Goal: Task Accomplishment & Management: Use online tool/utility

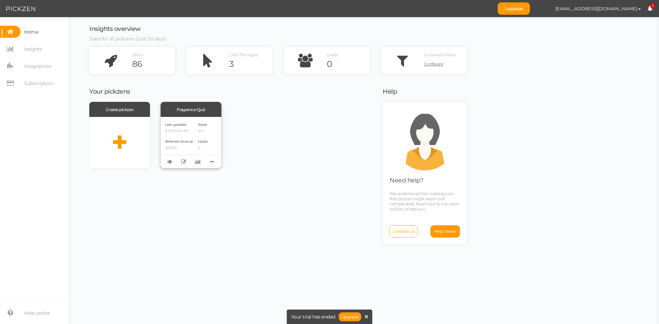
click at [193, 130] on p "[DATE] 9:41 AM" at bounding box center [179, 131] width 28 height 4
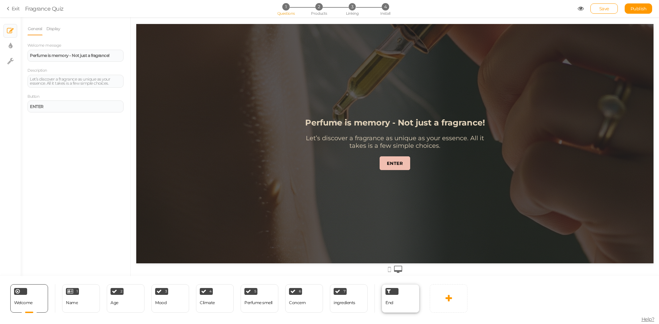
click at [403, 308] on div "End" at bounding box center [401, 298] width 38 height 28
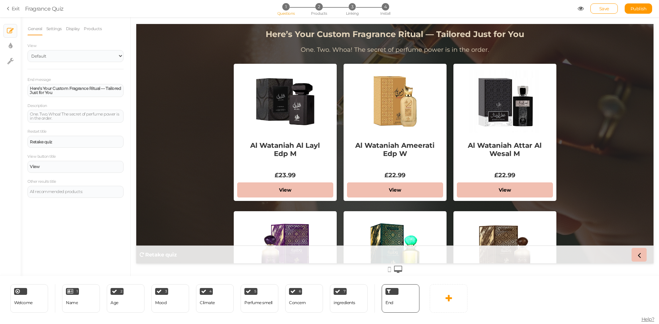
click at [116, 313] on div "Welcome Delete 1 Name × Define the conditions to show this slide. Clone Change …" at bounding box center [211, 298] width 423 height 45
click at [117, 309] on div "Age" at bounding box center [114, 303] width 8 height 12
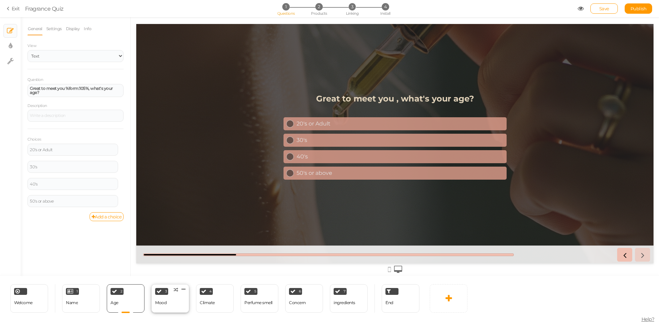
click at [170, 305] on div "3 Mood × Define the conditions to show this slide. Clone Change type Delete" at bounding box center [170, 298] width 38 height 28
select select "2"
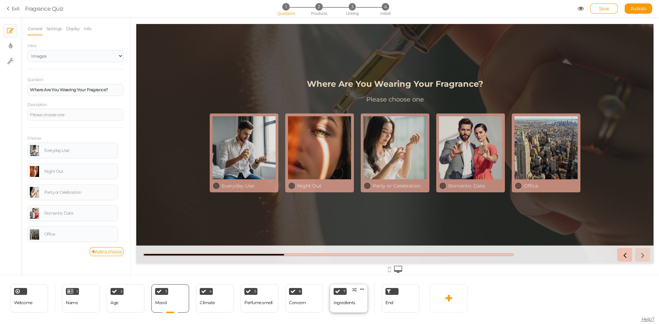
click at [353, 303] on div "ingredients" at bounding box center [345, 303] width 22 height 5
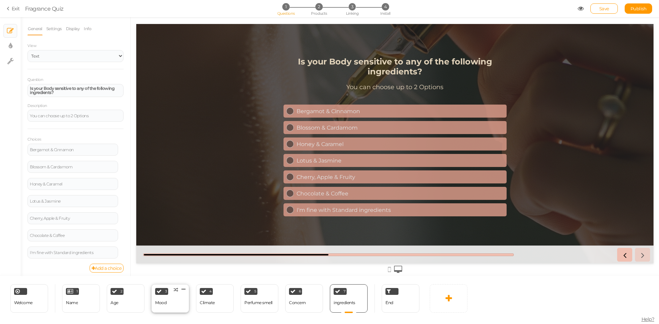
click at [167, 301] on div "3 Mood × Define the conditions to show this slide. Clone Change type Delete" at bounding box center [170, 298] width 38 height 28
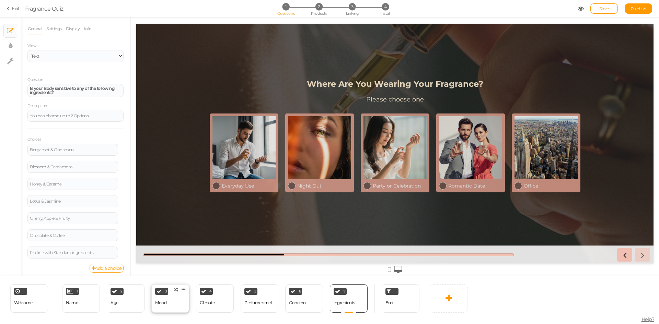
select select "2"
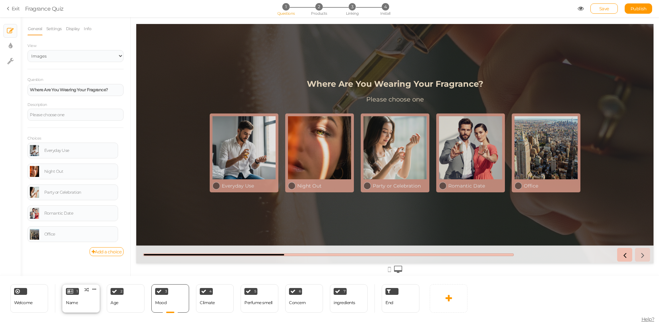
click at [92, 304] on div "1 Name × Define the conditions to show this slide. Clone Change type Delete" at bounding box center [81, 298] width 38 height 28
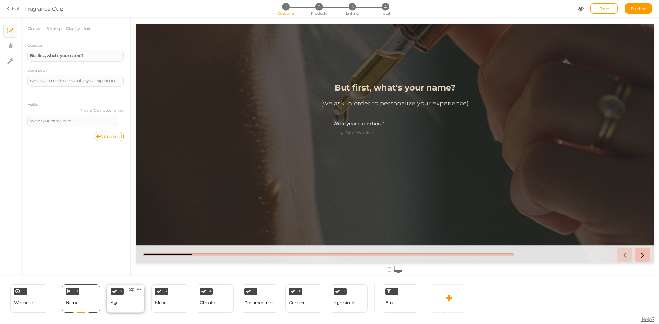
click at [130, 304] on div "2 Age × Define the conditions to show this slide. Clone Change type Delete" at bounding box center [126, 298] width 38 height 28
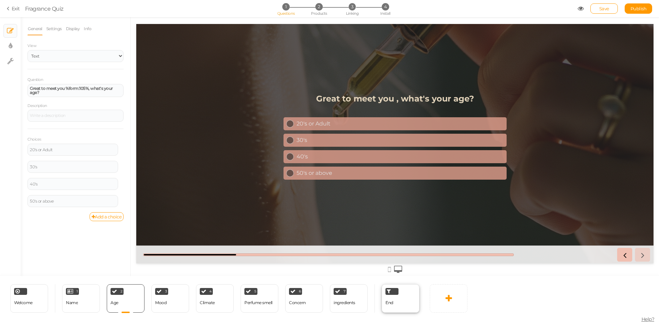
click at [395, 299] on div "End" at bounding box center [401, 298] width 38 height 28
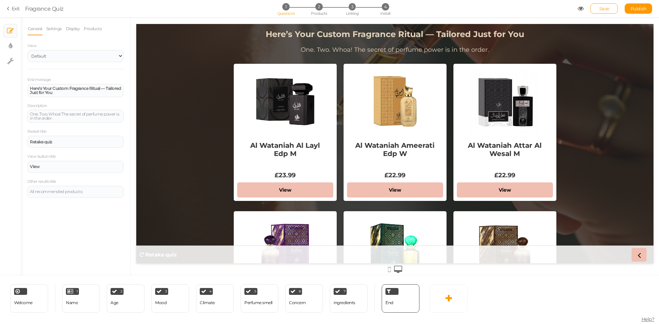
click at [103, 27] on li "Products" at bounding box center [94, 28] width 22 height 13
click at [92, 27] on link "Products" at bounding box center [92, 28] width 19 height 13
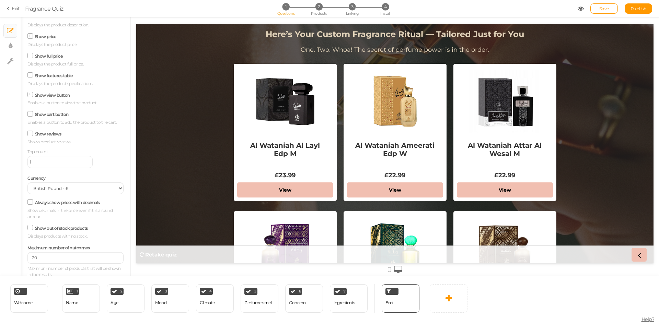
scroll to position [77, 0]
type input "21"
click at [110, 255] on input "21" at bounding box center [75, 256] width 96 height 12
click at [639, 7] on span "Publish" at bounding box center [638, 8] width 16 height 5
click at [605, 8] on span "Save" at bounding box center [604, 8] width 10 height 5
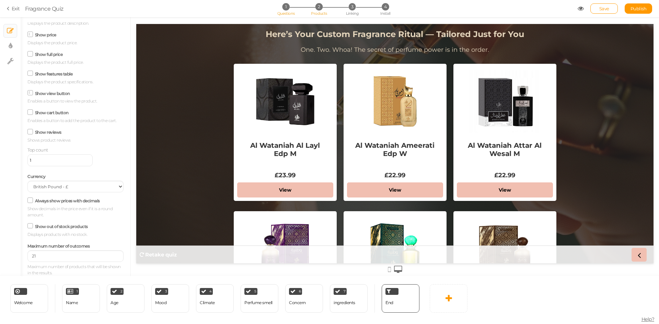
click at [319, 10] on span "2" at bounding box center [318, 6] width 7 height 7
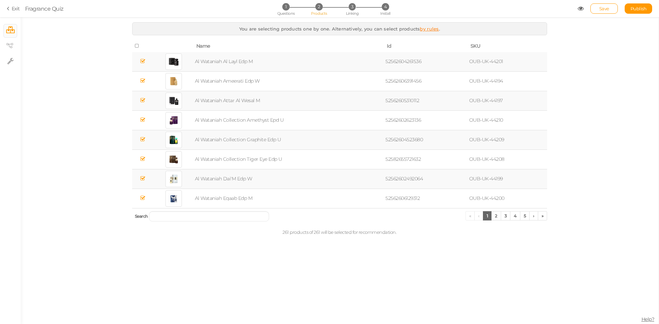
click at [136, 46] on icon at bounding box center [137, 46] width 5 height 5
click at [431, 28] on link "by rules" at bounding box center [429, 28] width 19 height 5
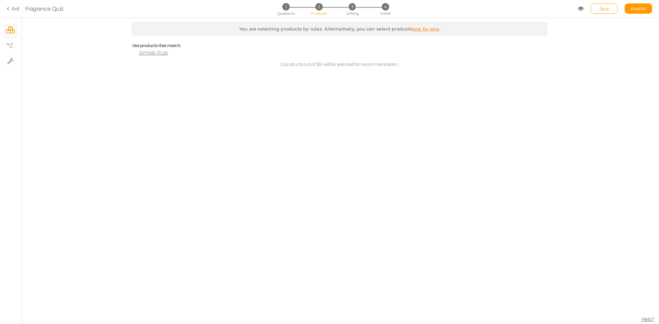
click at [153, 53] on span "Simple Rule" at bounding box center [153, 52] width 29 height 7
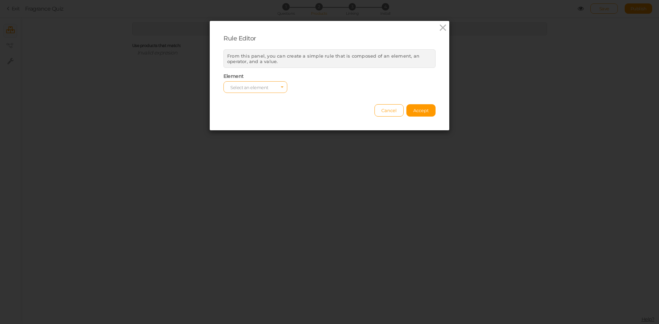
click at [241, 87] on span "Select an element" at bounding box center [249, 87] width 38 height 5
click at [241, 87] on input "Select box" at bounding box center [255, 87] width 64 height 12
click at [388, 112] on span "Cancel" at bounding box center [388, 110] width 15 height 5
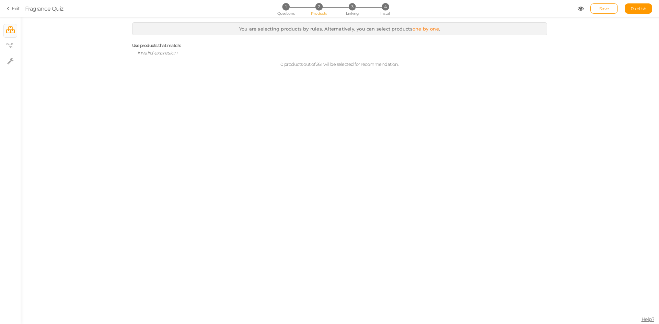
click at [318, 9] on span "2" at bounding box center [318, 6] width 7 height 7
click at [7, 8] on icon at bounding box center [9, 8] width 5 height 6
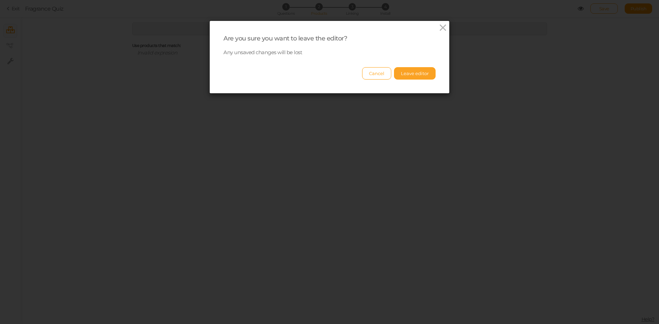
click at [409, 74] on button "Leave editor" at bounding box center [415, 73] width 42 height 12
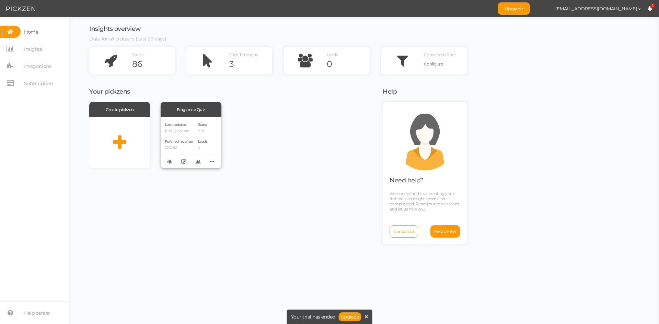
click at [199, 130] on div "Last updated [DATE] 9:20 AM Referred revenue $232.92 Starts 250 Leads 0" at bounding box center [191, 142] width 61 height 51
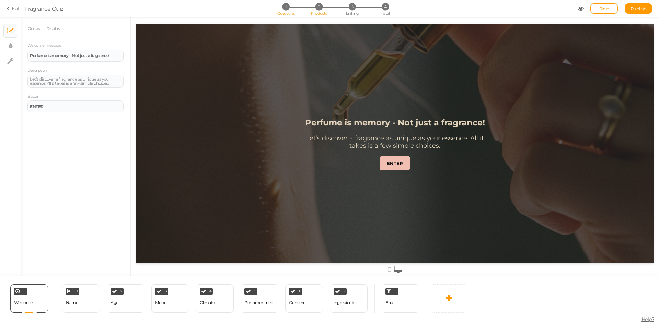
click at [317, 12] on span "Products" at bounding box center [319, 13] width 16 height 5
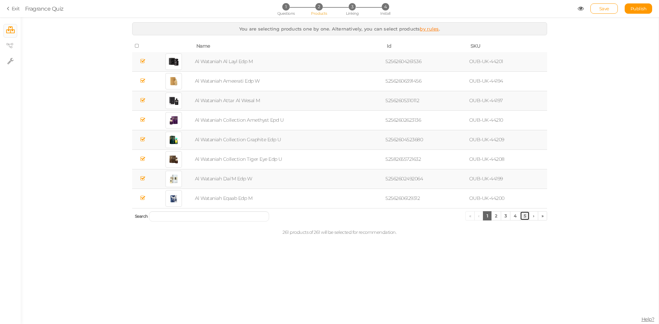
click at [527, 217] on link "5" at bounding box center [525, 215] width 10 height 9
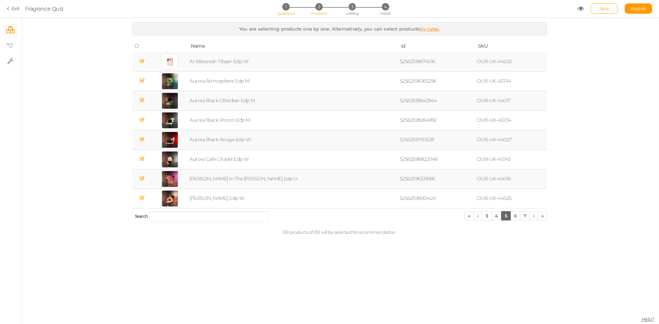
click at [289, 12] on span "Questions" at bounding box center [286, 13] width 18 height 5
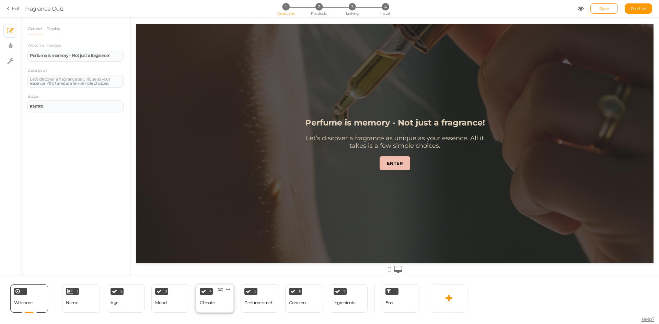
click at [208, 303] on div "Climate" at bounding box center [207, 303] width 15 height 5
select select "2"
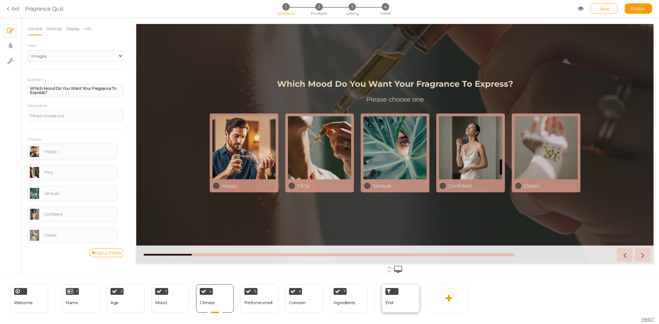
click at [391, 302] on span "End" at bounding box center [389, 302] width 8 height 5
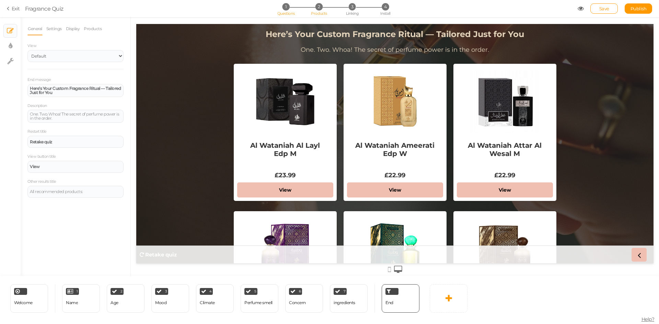
click at [322, 15] on span "Products" at bounding box center [319, 13] width 16 height 5
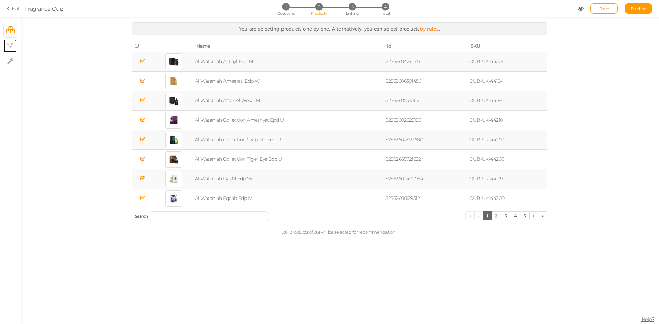
click at [4, 46] on link "× View tree" at bounding box center [10, 45] width 13 height 13
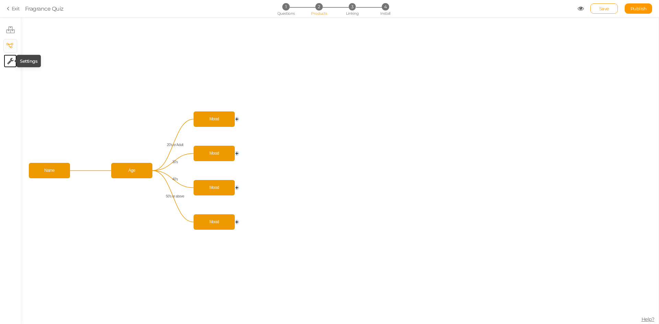
click at [7, 59] on icon at bounding box center [10, 61] width 7 height 7
select select "en"
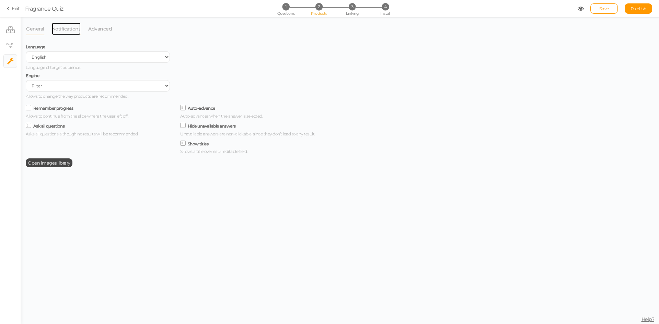
click at [66, 30] on link "Notifications" at bounding box center [66, 28] width 30 height 13
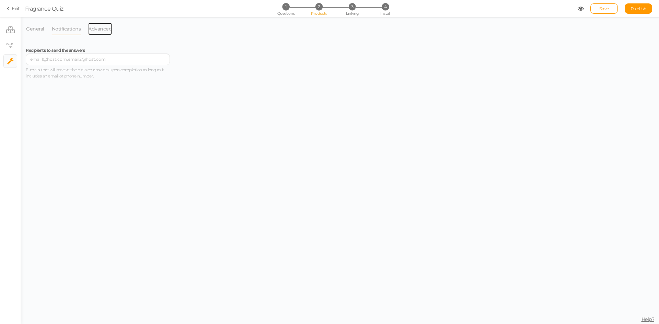
click at [99, 31] on link "Advanced" at bounding box center [100, 28] width 24 height 13
click at [9, 31] on icon at bounding box center [10, 29] width 9 height 7
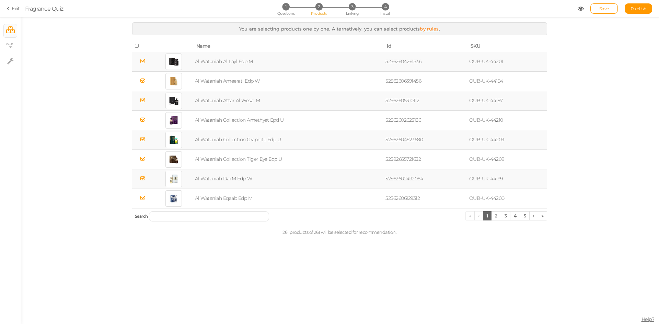
click at [220, 62] on td "Al Wataniah Al Layl Edp M" at bounding box center [289, 62] width 190 height 20
click at [633, 9] on span "Publish" at bounding box center [638, 8] width 16 height 5
click at [283, 12] on span "Questions" at bounding box center [286, 13] width 18 height 5
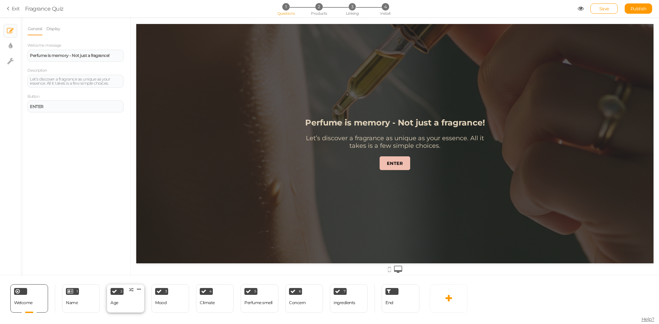
click at [113, 308] on div "Age" at bounding box center [114, 303] width 8 height 12
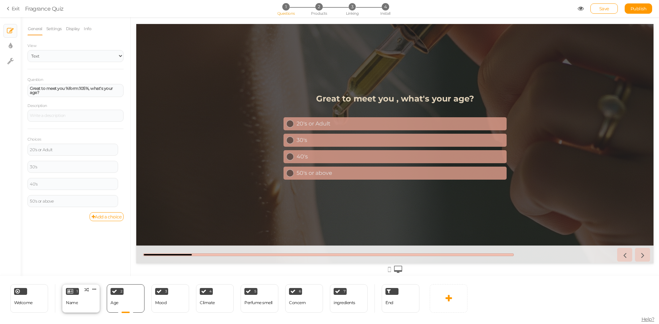
click at [91, 306] on div "1 Name × Define the conditions to show this slide. Clone Change type Delete" at bounding box center [81, 298] width 38 height 28
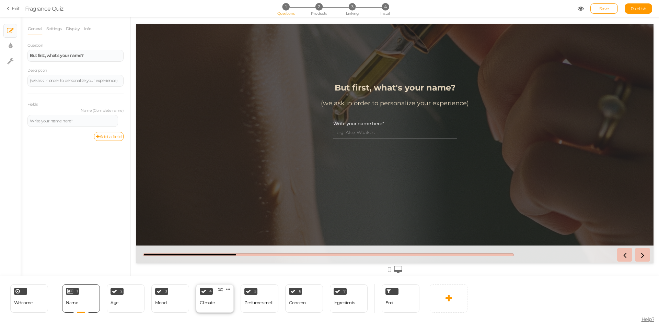
click at [210, 310] on div "4 Climate × Define the conditions to show this slide. Clone Change type Delete" at bounding box center [215, 298] width 38 height 28
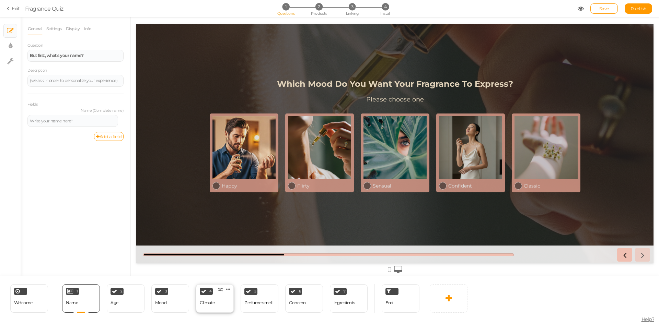
select select "2"
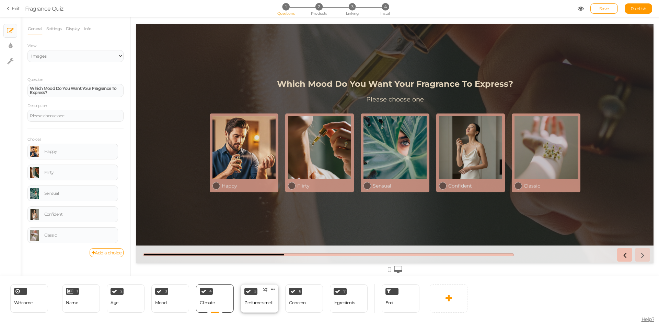
click at [260, 311] on div "5 Perfume smell × Define the conditions to show this slide. Clone Change type D…" at bounding box center [260, 298] width 38 height 28
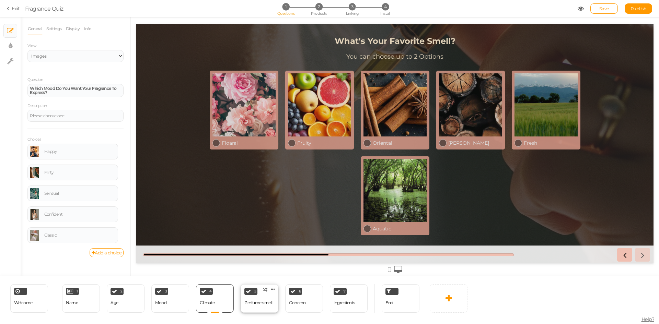
select select "2"
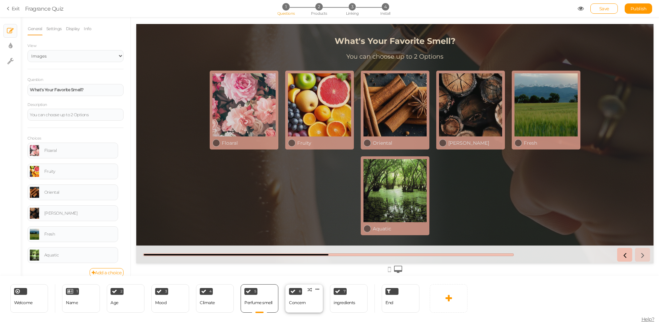
click at [311, 305] on div "6 Concern × Define the conditions to show this slide. Clone Change type Delete" at bounding box center [304, 298] width 38 height 28
